Goal: Information Seeking & Learning: Learn about a topic

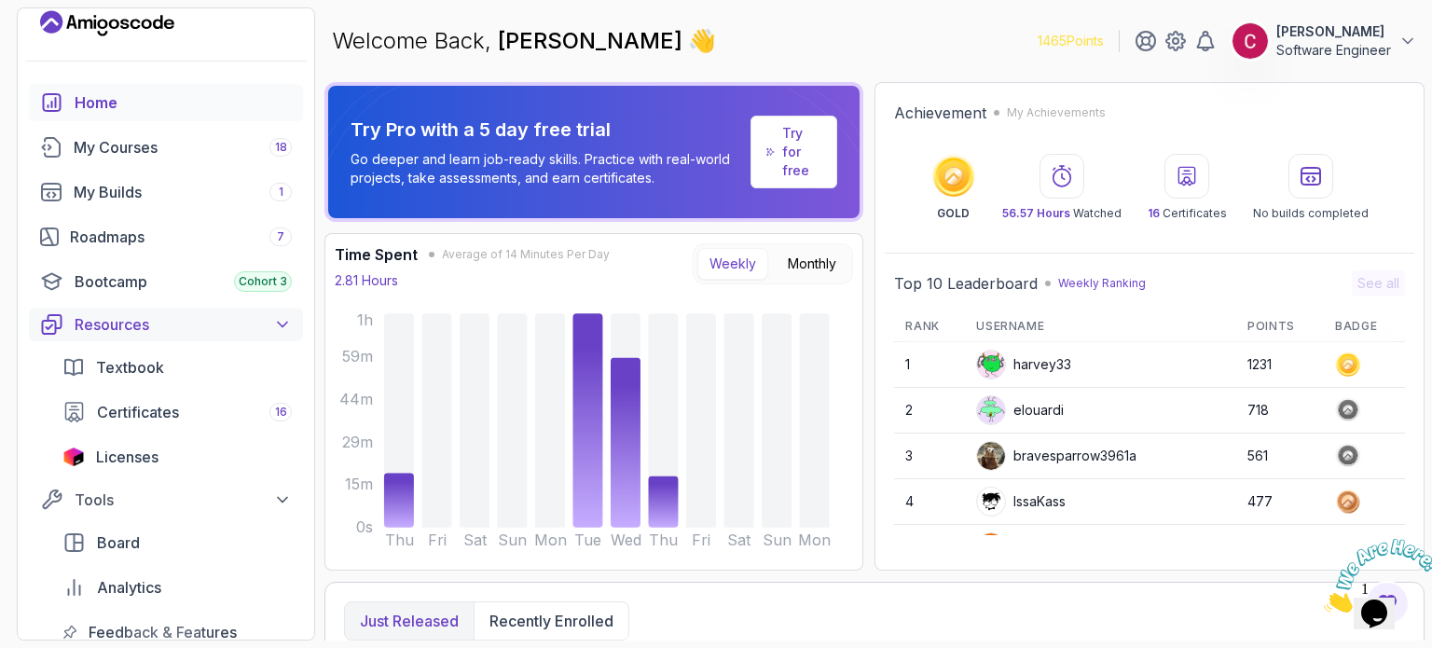
scroll to position [22, 0]
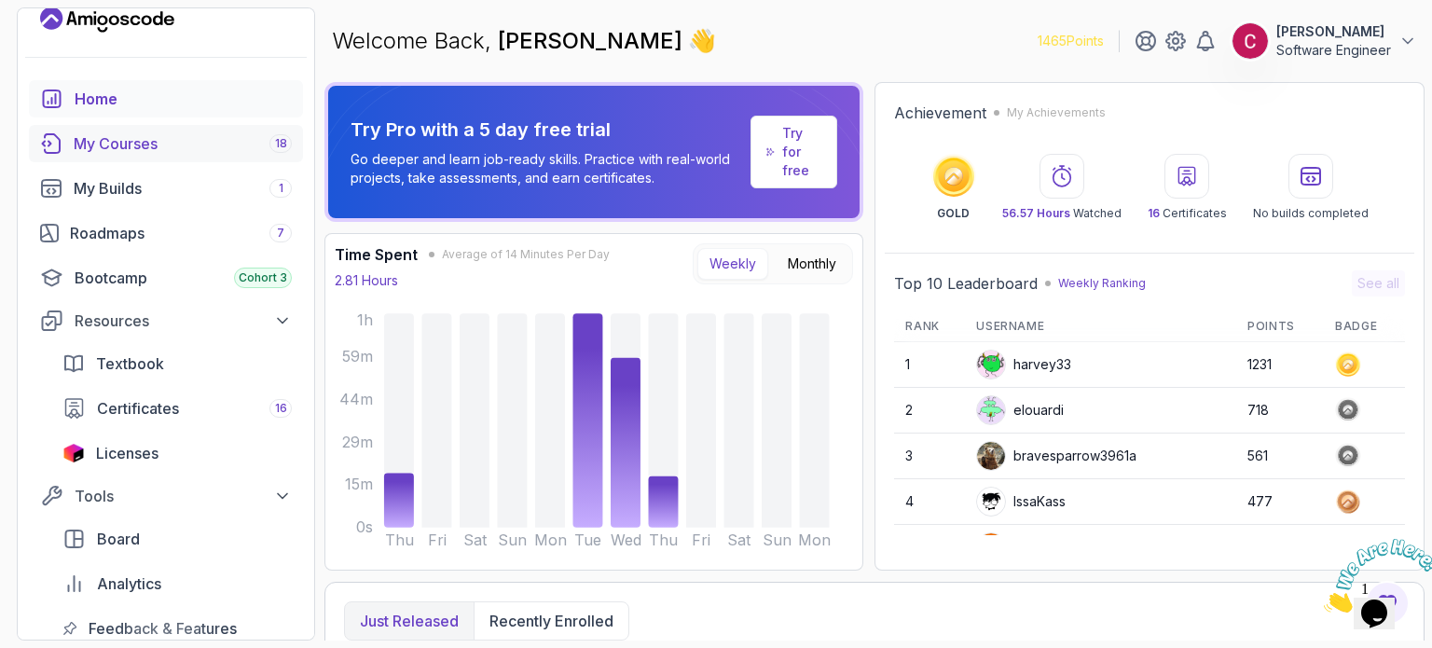
click at [183, 149] on div "My Courses 18" at bounding box center [183, 143] width 218 height 22
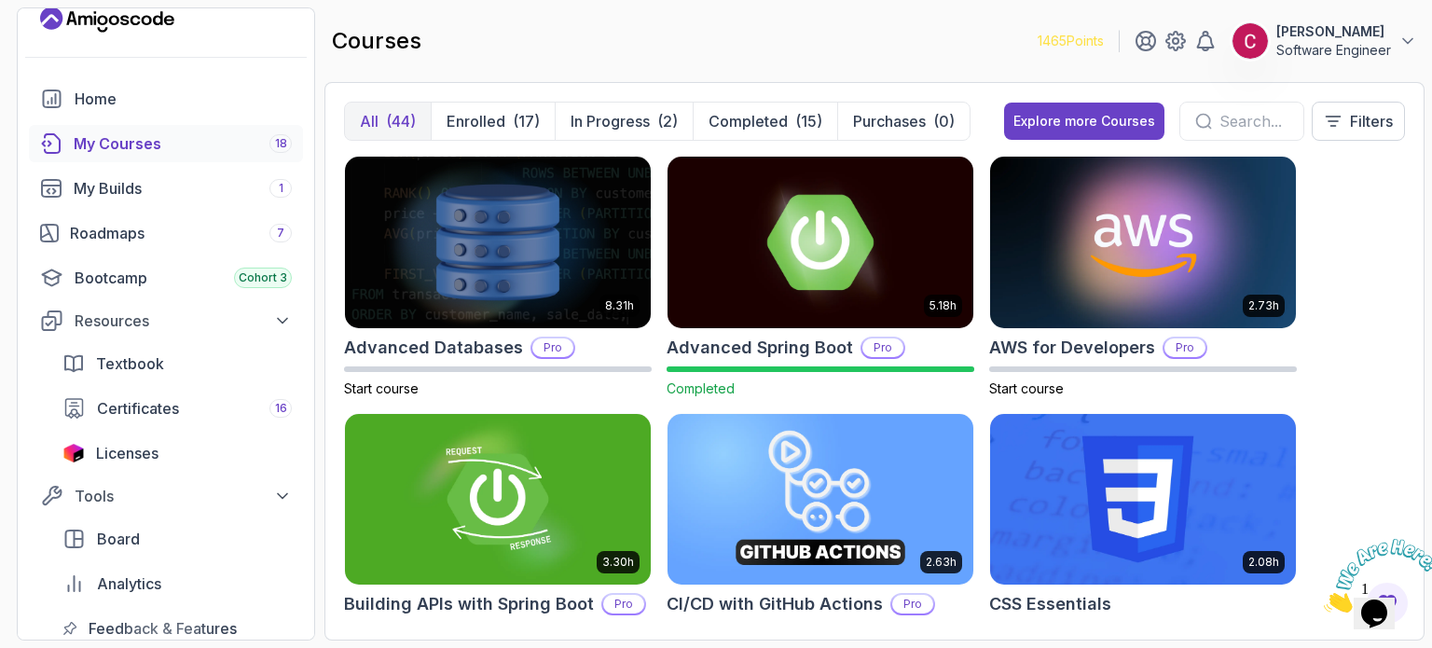
click at [748, 230] on img at bounding box center [820, 242] width 321 height 180
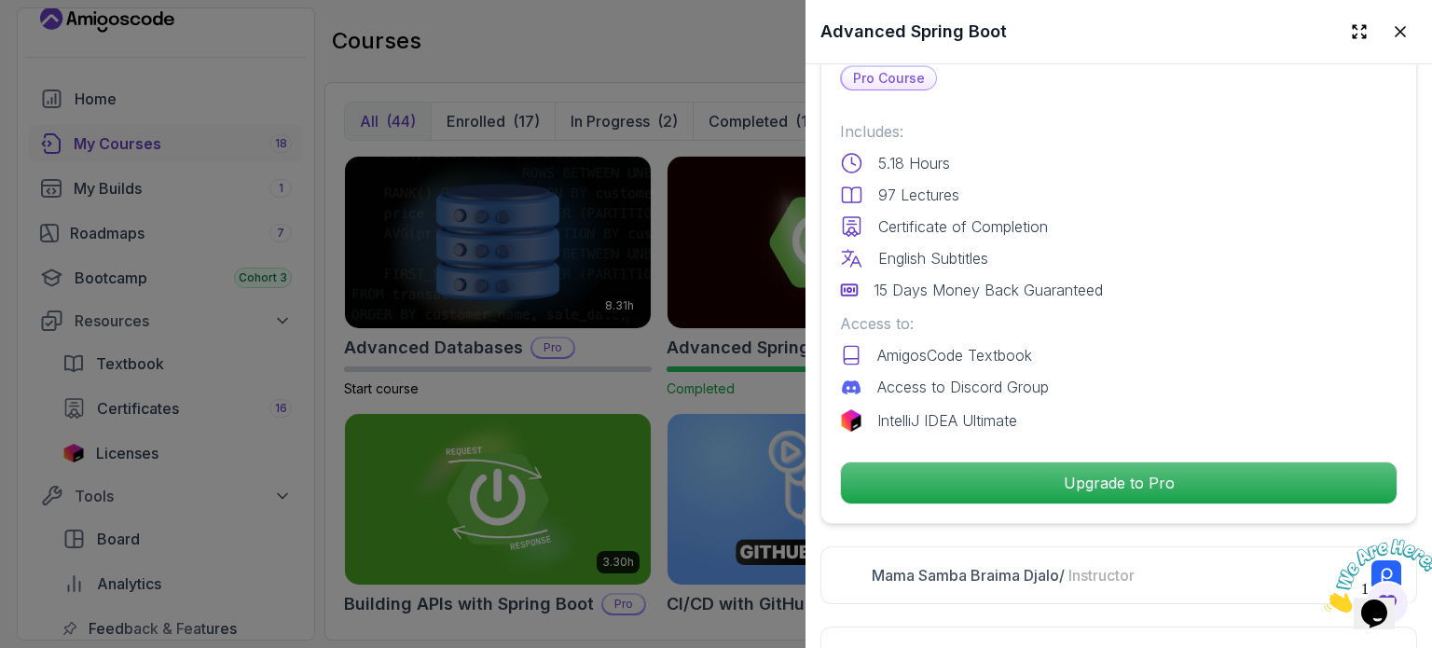
scroll to position [699, 0]
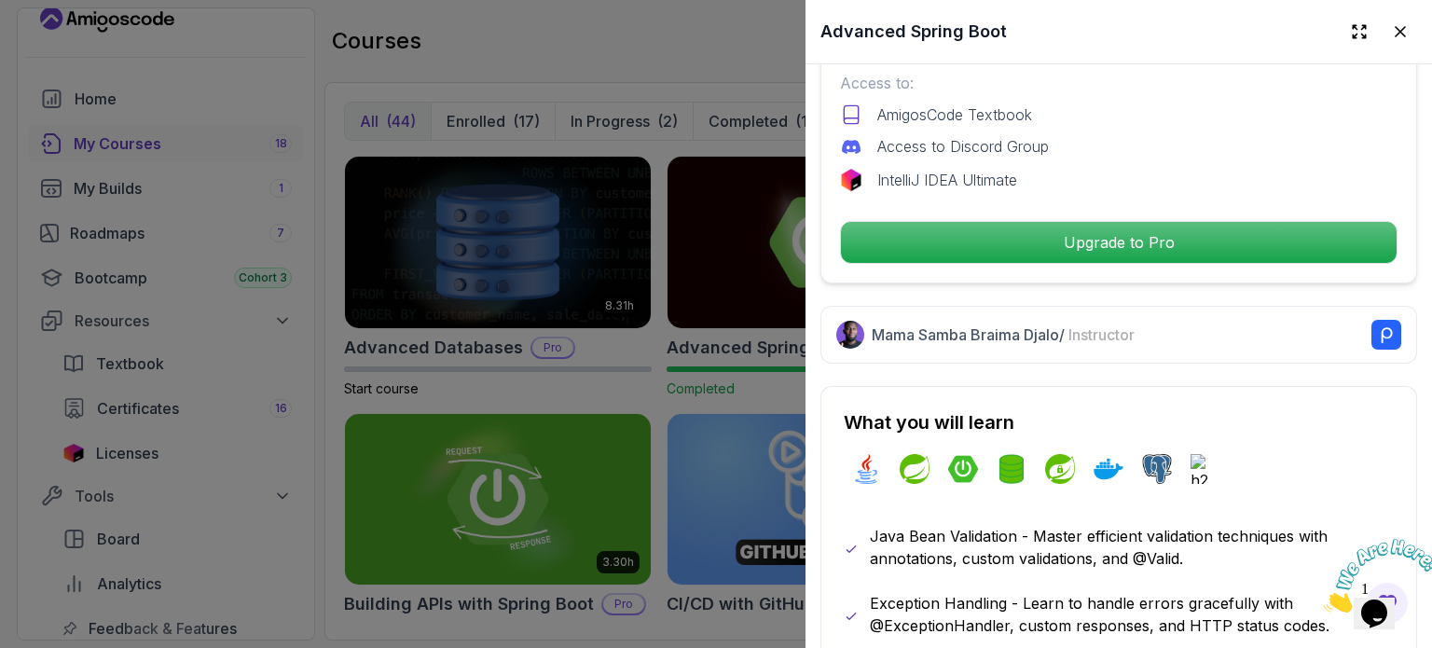
click at [631, 63] on div at bounding box center [716, 324] width 1432 height 648
